Goal: Information Seeking & Learning: Learn about a topic

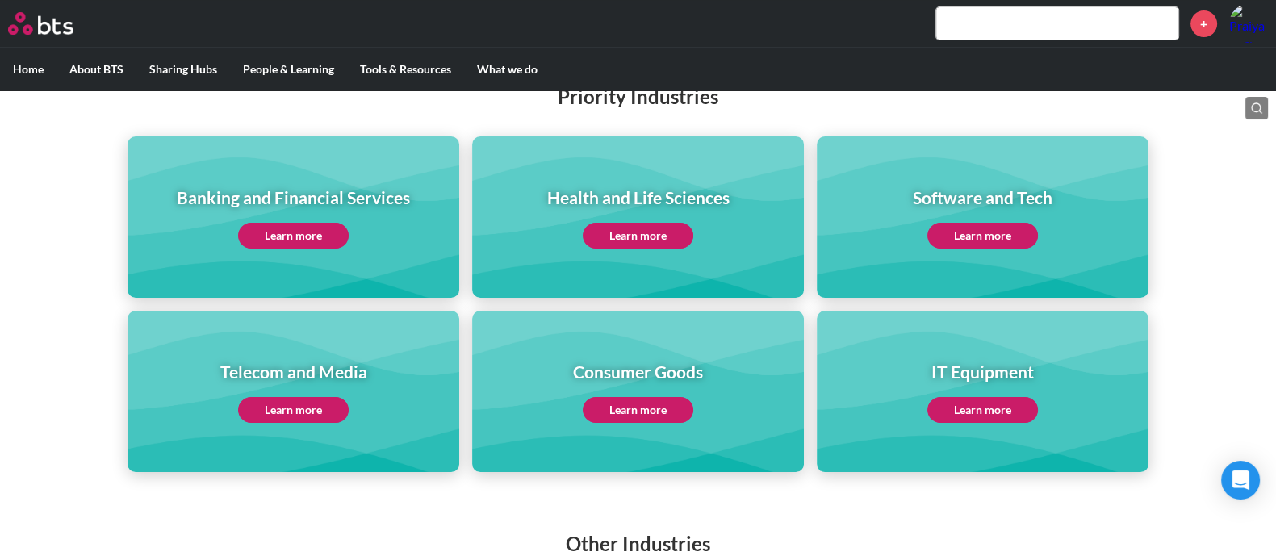
scroll to position [403, 0]
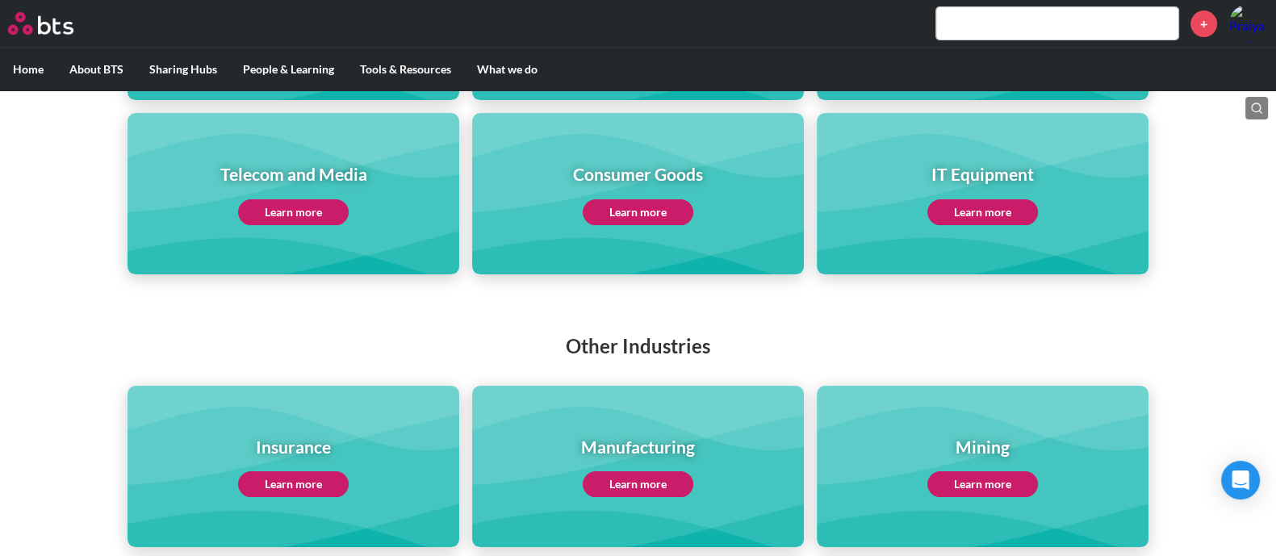
click at [673, 207] on link "Learn more" at bounding box center [638, 212] width 111 height 26
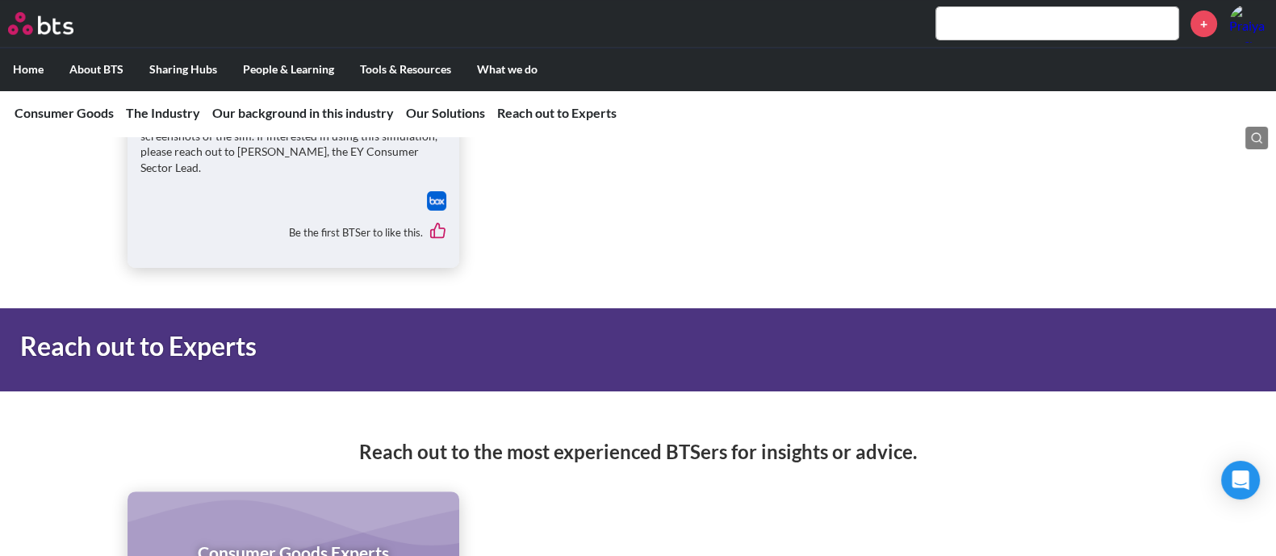
scroll to position [8577, 0]
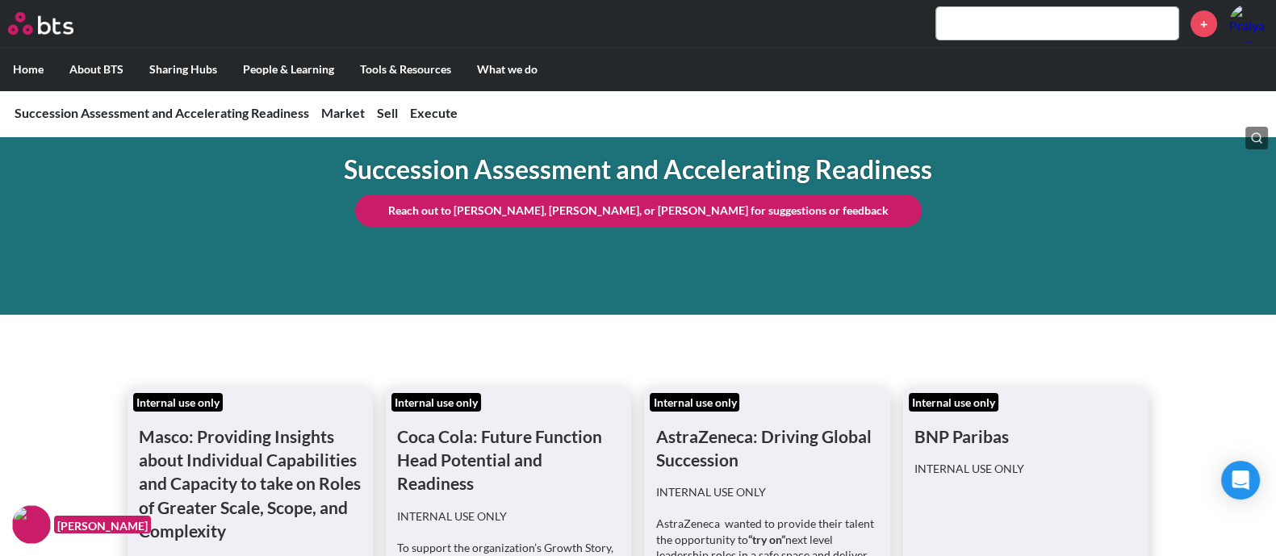
scroll to position [505, 0]
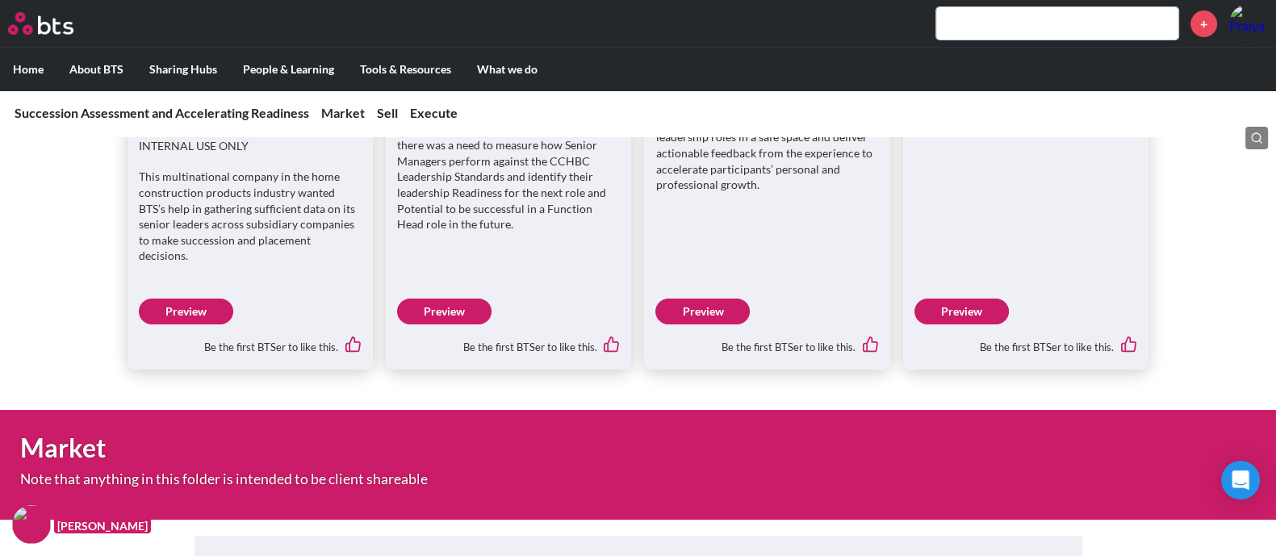
click at [1020, 14] on input "text" at bounding box center [1057, 23] width 242 height 32
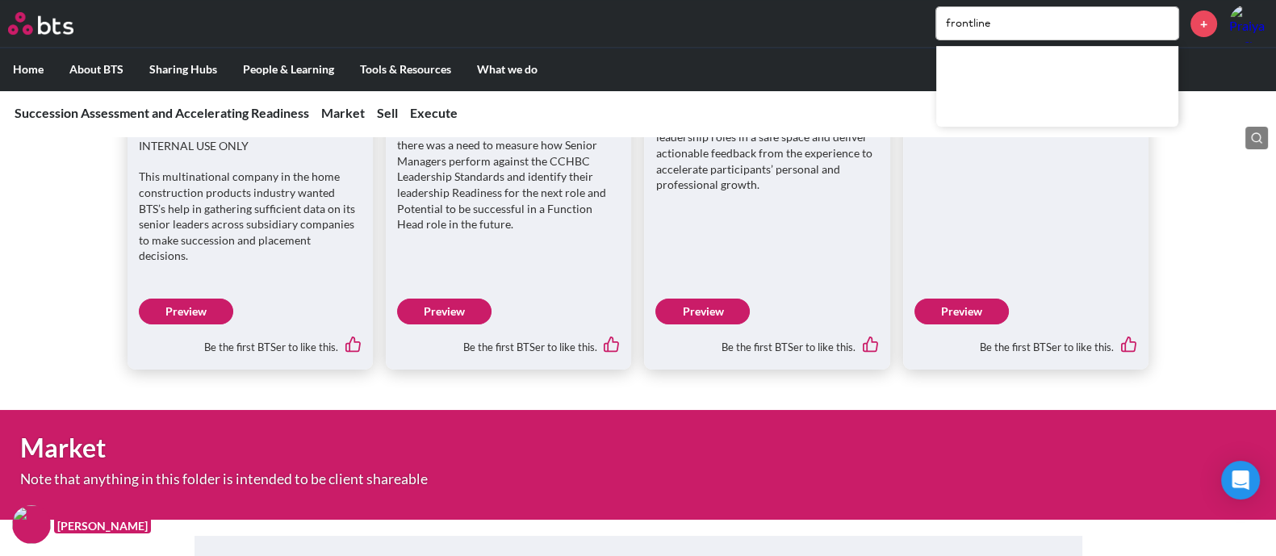
type input "frontline"
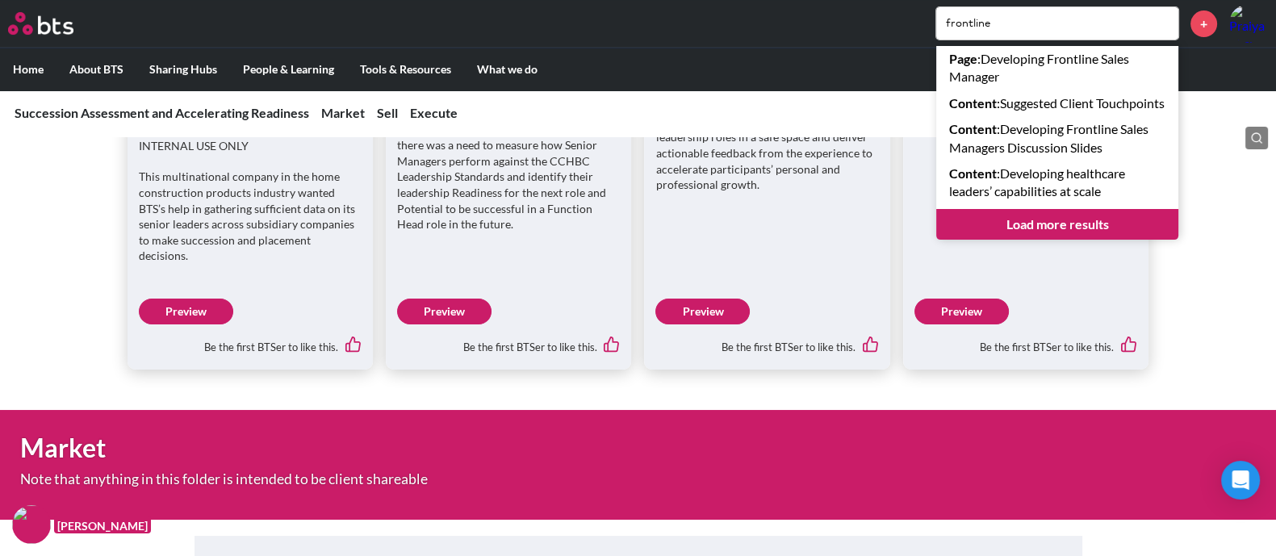
click at [1020, 238] on link "Load more results" at bounding box center [1057, 224] width 242 height 31
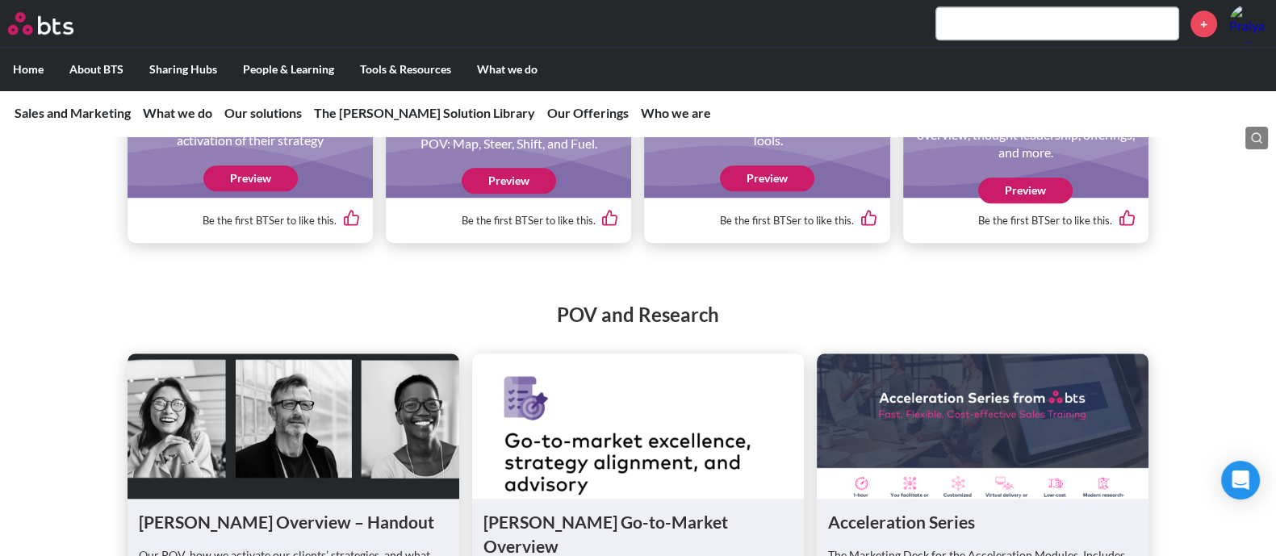
scroll to position [1689, 0]
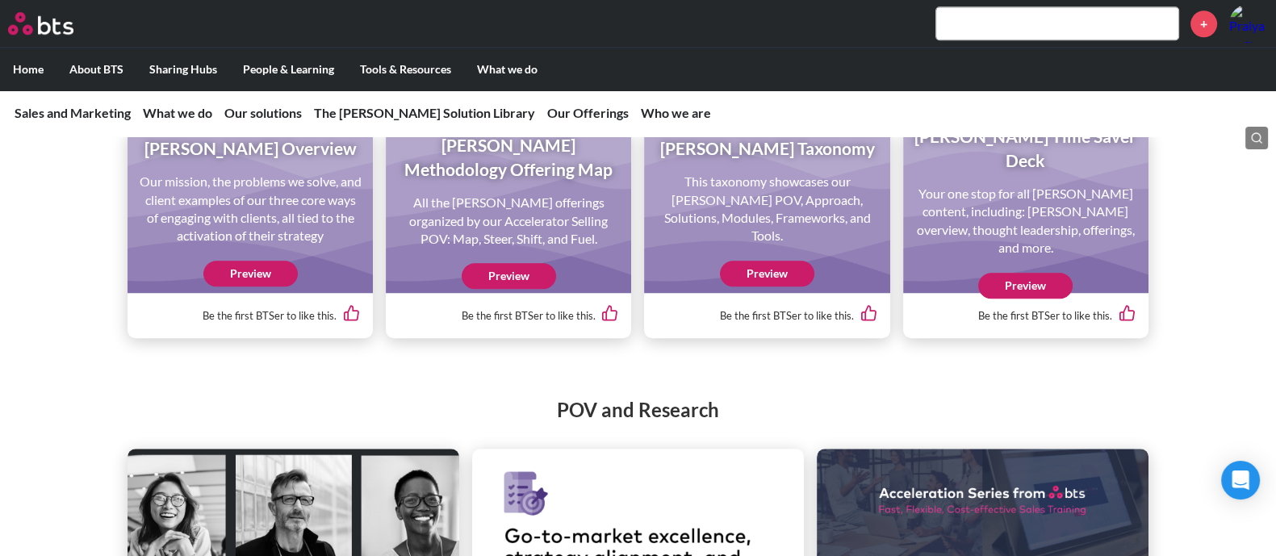
click at [1033, 299] on link "Preview" at bounding box center [1025, 286] width 94 height 26
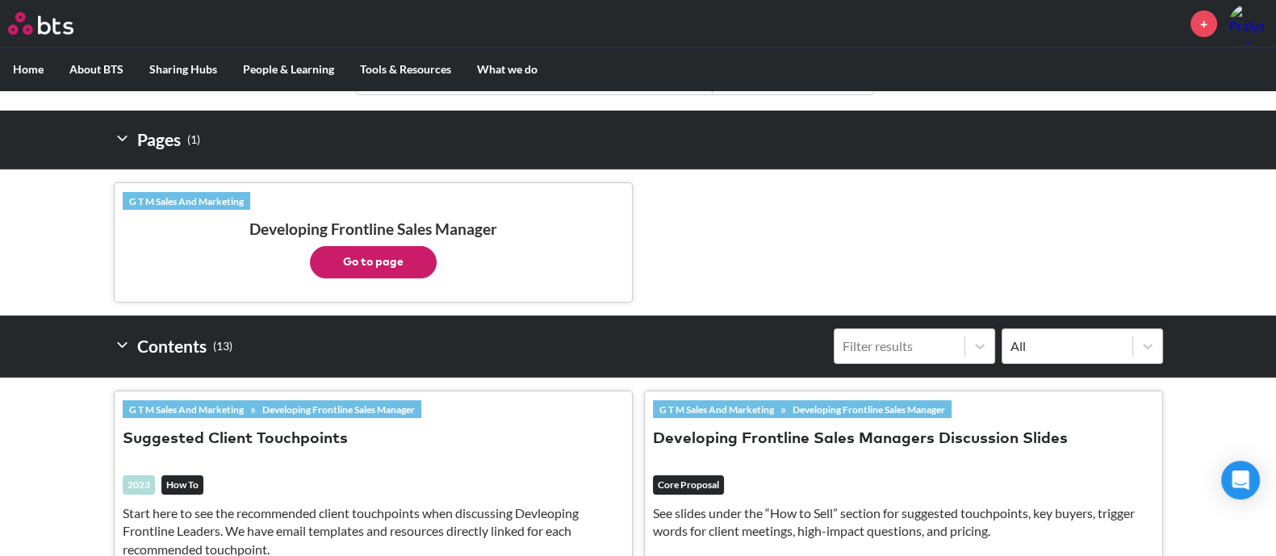
scroll to position [303, 0]
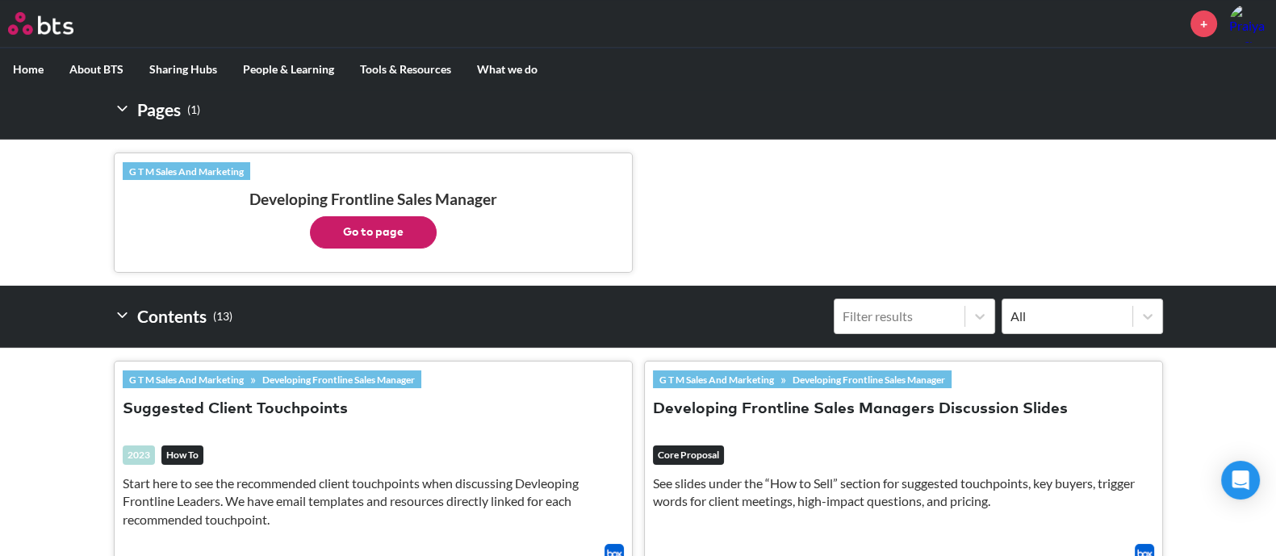
click at [400, 231] on button "Go to page" at bounding box center [373, 232] width 127 height 32
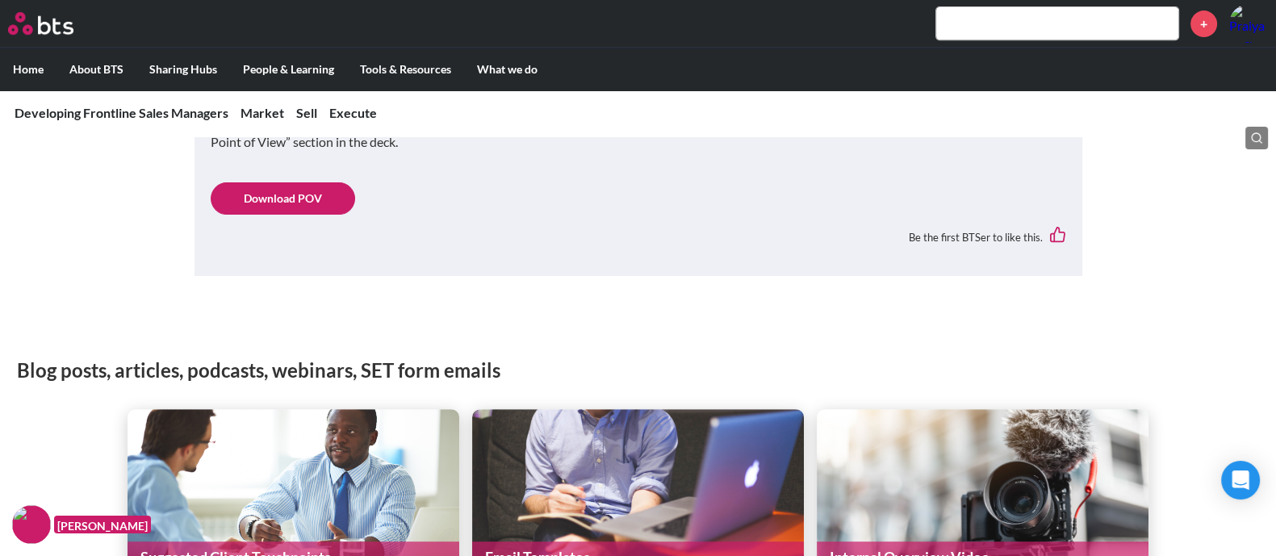
scroll to position [806, 0]
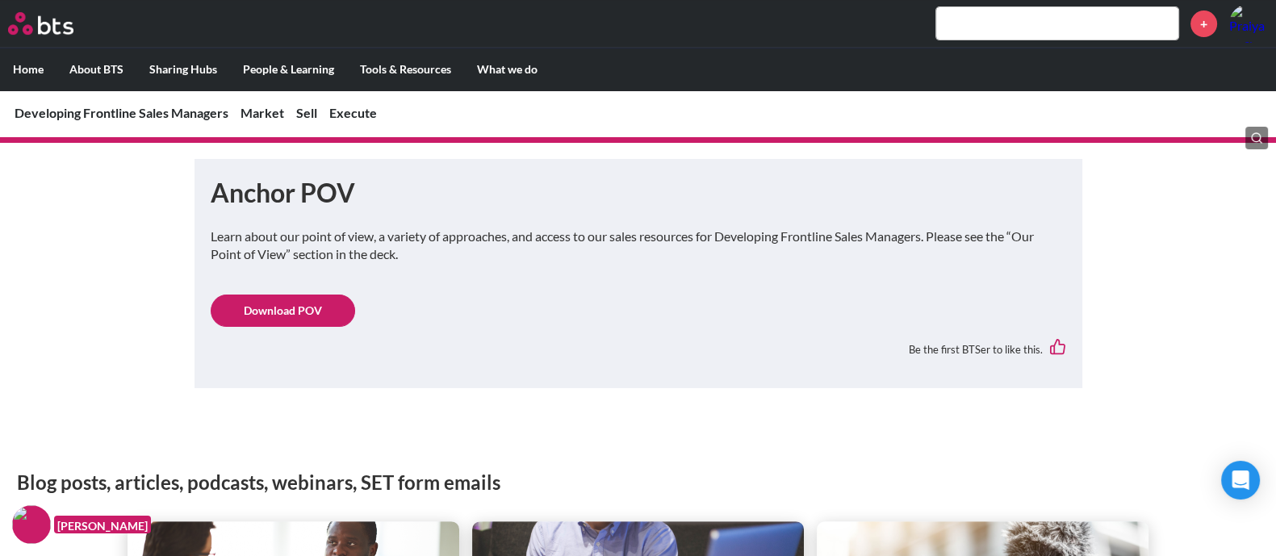
click at [330, 295] on link "Download POV" at bounding box center [283, 311] width 144 height 32
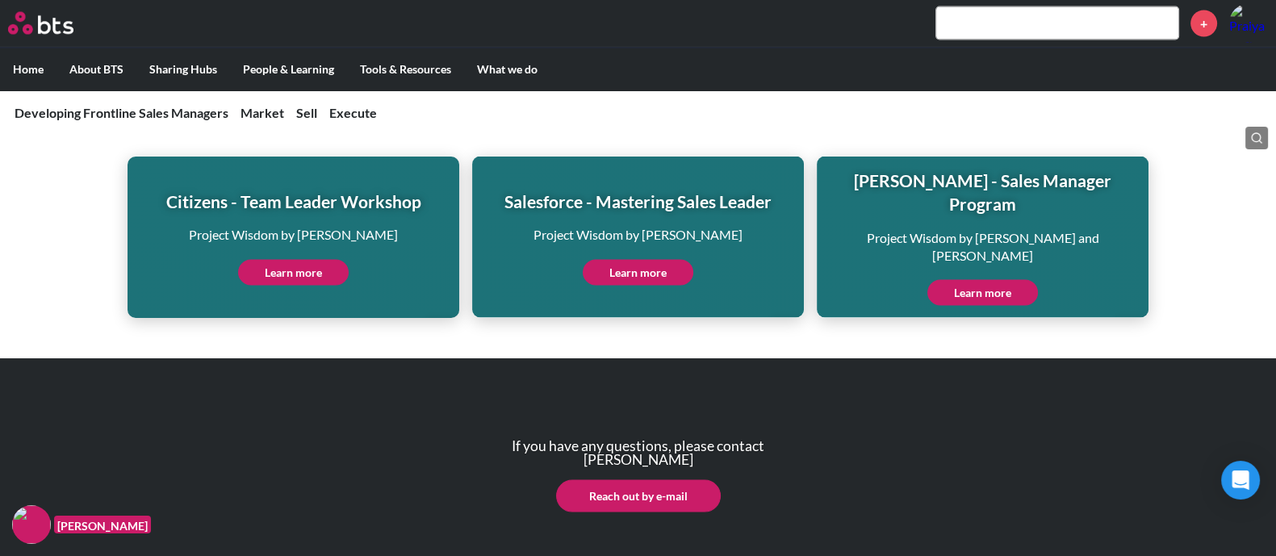
scroll to position [3950, 0]
